Goal: Information Seeking & Learning: Find specific fact

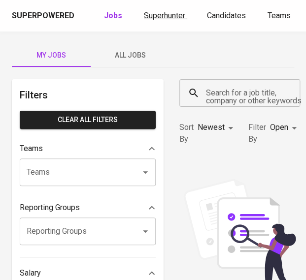
click at [151, 12] on span "Superhunter" at bounding box center [164, 15] width 41 height 9
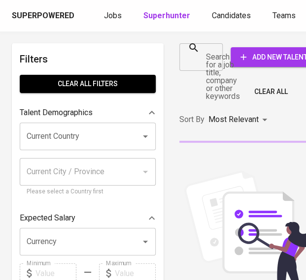
click at [200, 51] on div "Search for a job title, company or other keywords" at bounding box center [200, 57] width 43 height 28
click at [203, 60] on input "Search for a job title, company or other keywords" at bounding box center [194, 57] width 20 height 19
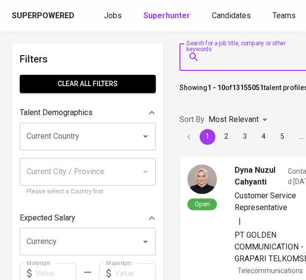
scroll to position [0, 2]
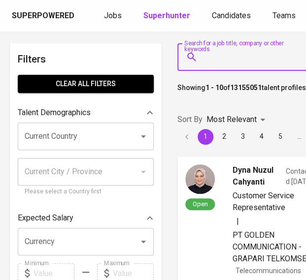
paste input "[EMAIL_ADDRESS][DOMAIN_NAME]"
type input "[EMAIL_ADDRESS][DOMAIN_NAME]"
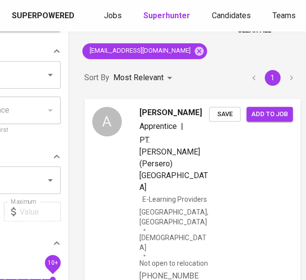
scroll to position [67, 95]
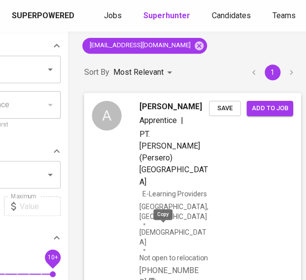
click at [155, 278] on icon "button" at bounding box center [152, 282] width 7 height 8
